Goal: Transaction & Acquisition: Purchase product/service

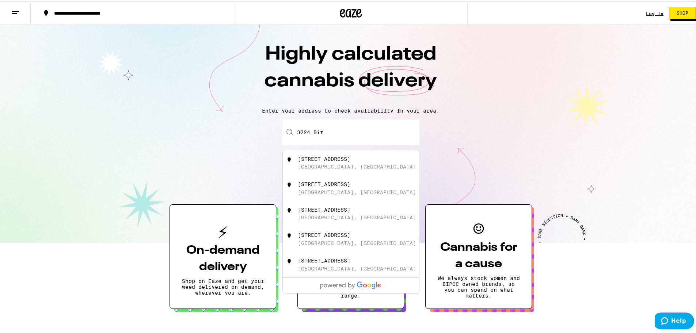
click at [346, 167] on div "[STREET_ADDRESS]" at bounding box center [363, 162] width 131 height 14
type input "[STREET_ADDRESS]"
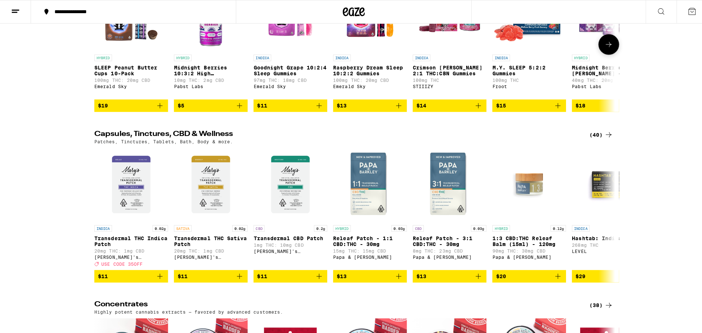
scroll to position [2303, 0]
